Goal: Browse casually

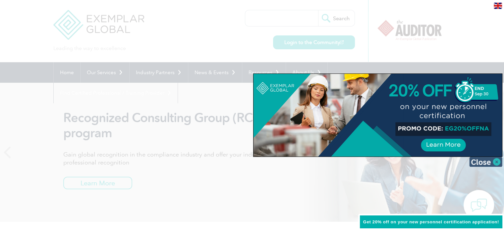
click at [496, 161] on img at bounding box center [485, 162] width 33 height 10
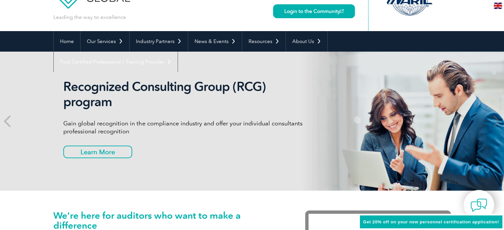
scroll to position [36, 0]
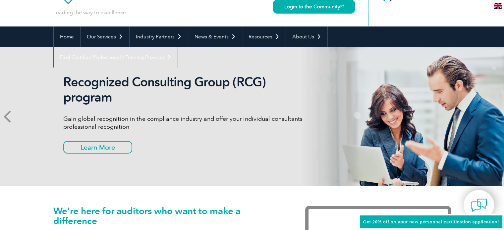
click at [10, 117] on icon at bounding box center [8, 117] width 8 height 0
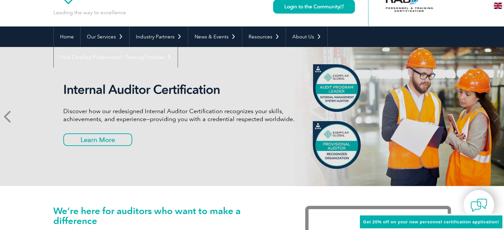
click at [10, 117] on icon at bounding box center [8, 117] width 8 height 0
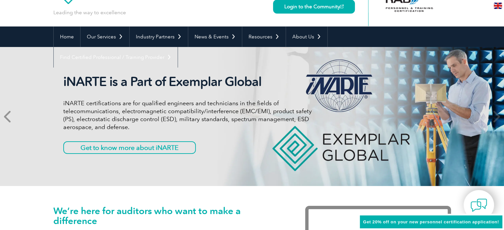
click at [10, 117] on icon at bounding box center [8, 117] width 8 height 0
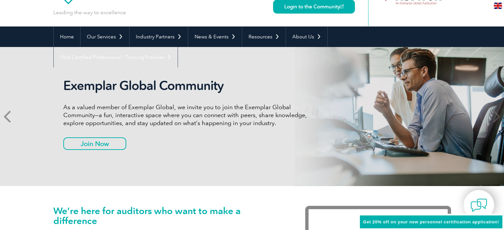
click at [10, 117] on icon at bounding box center [8, 117] width 8 height 0
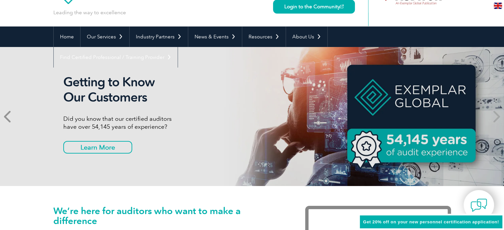
click at [10, 117] on icon at bounding box center [8, 117] width 8 height 0
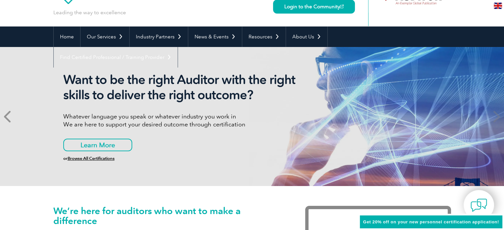
click at [10, 117] on icon at bounding box center [8, 117] width 8 height 0
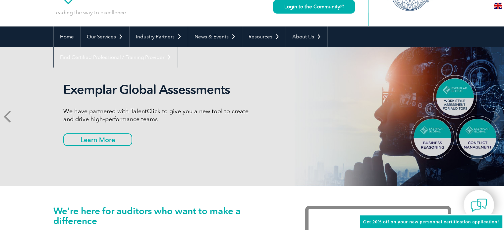
click at [10, 117] on icon at bounding box center [8, 117] width 8 height 0
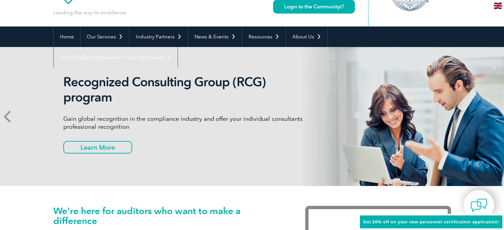
click at [10, 117] on icon at bounding box center [8, 117] width 8 height 0
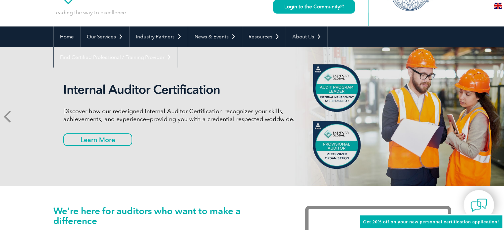
click at [10, 117] on icon at bounding box center [8, 117] width 8 height 0
